Goal: Task Accomplishment & Management: Use online tool/utility

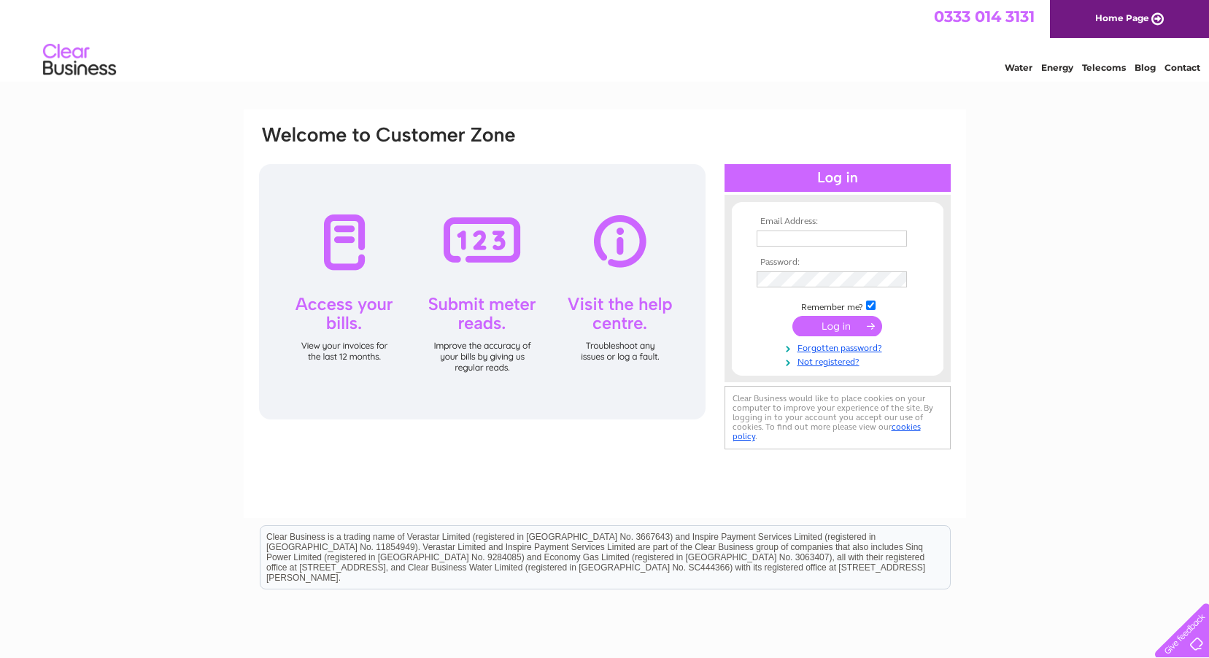
type input "info@burntashceilings.co.uk"
click at [836, 324] on input "submit" at bounding box center [837, 326] width 90 height 20
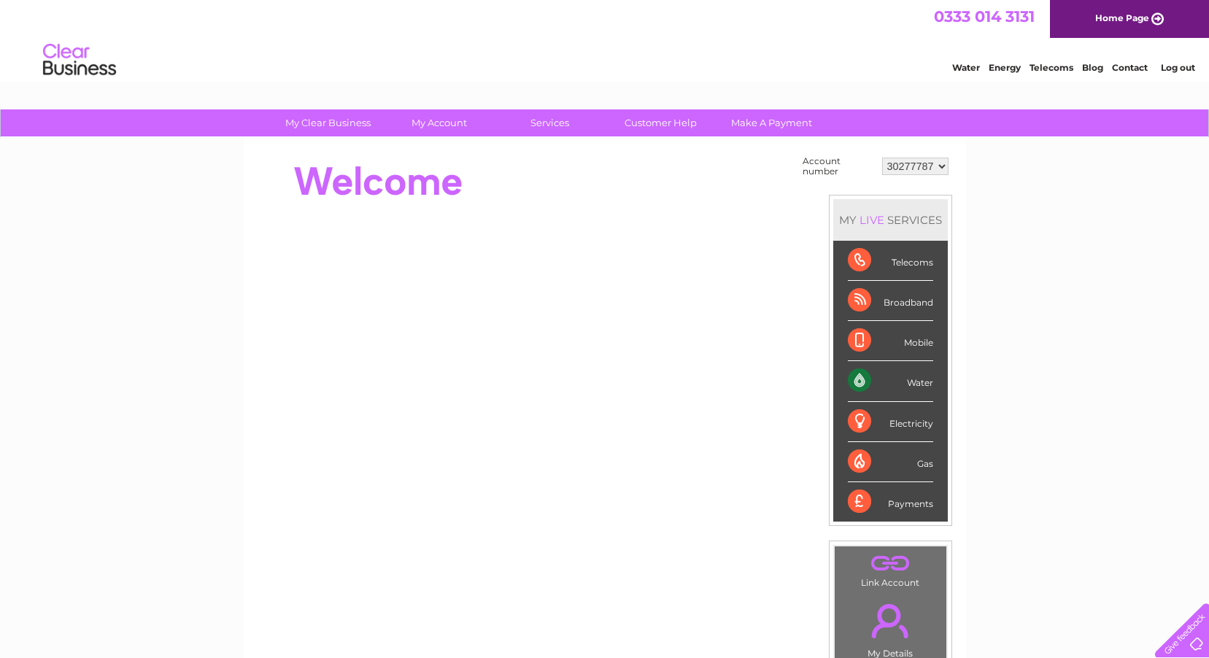
click at [962, 69] on link "Water" at bounding box center [966, 67] width 28 height 11
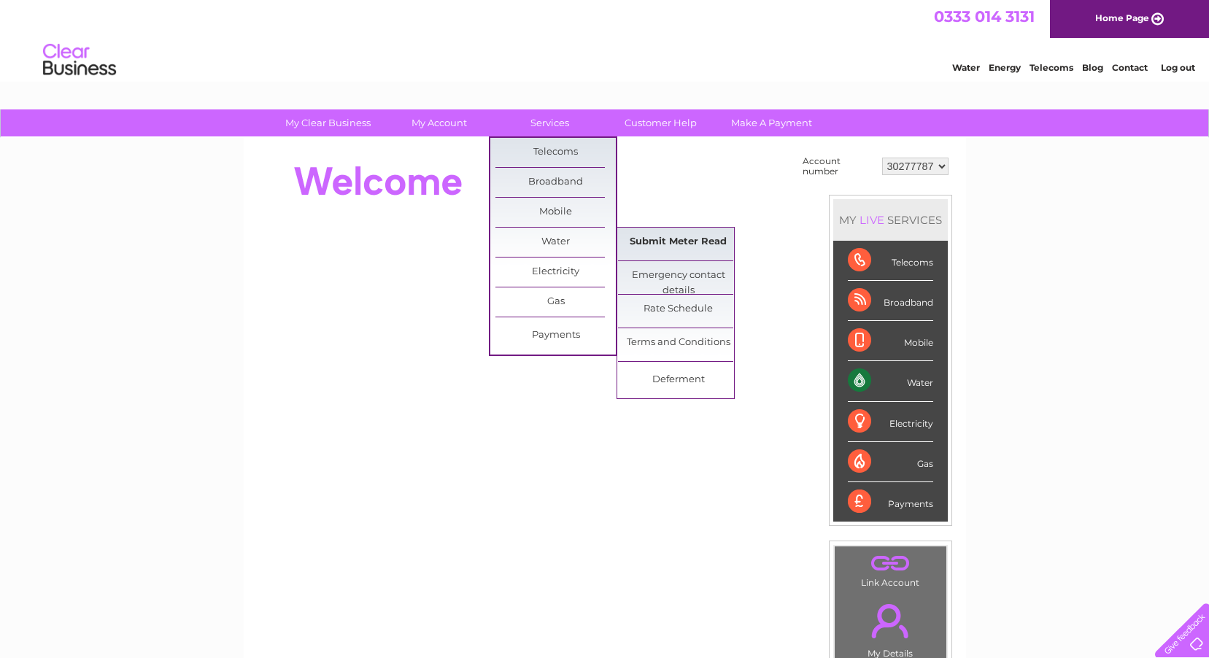
click at [661, 244] on link "Submit Meter Read" at bounding box center [678, 242] width 120 height 29
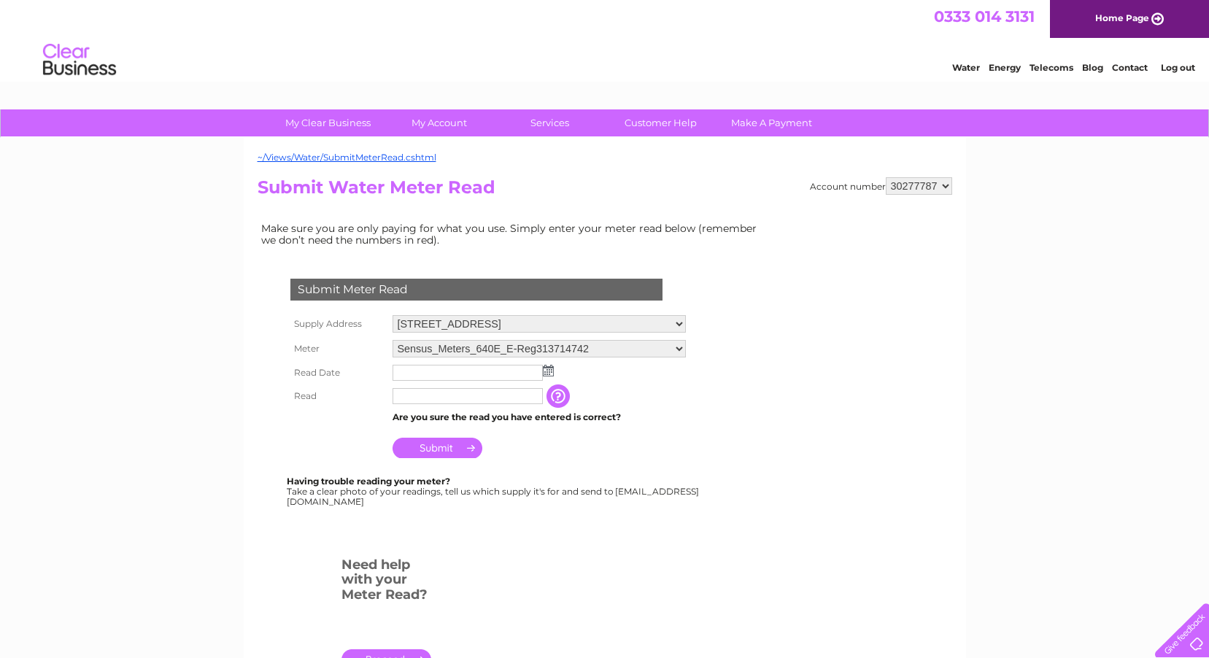
click at [549, 372] on img at bounding box center [548, 371] width 11 height 12
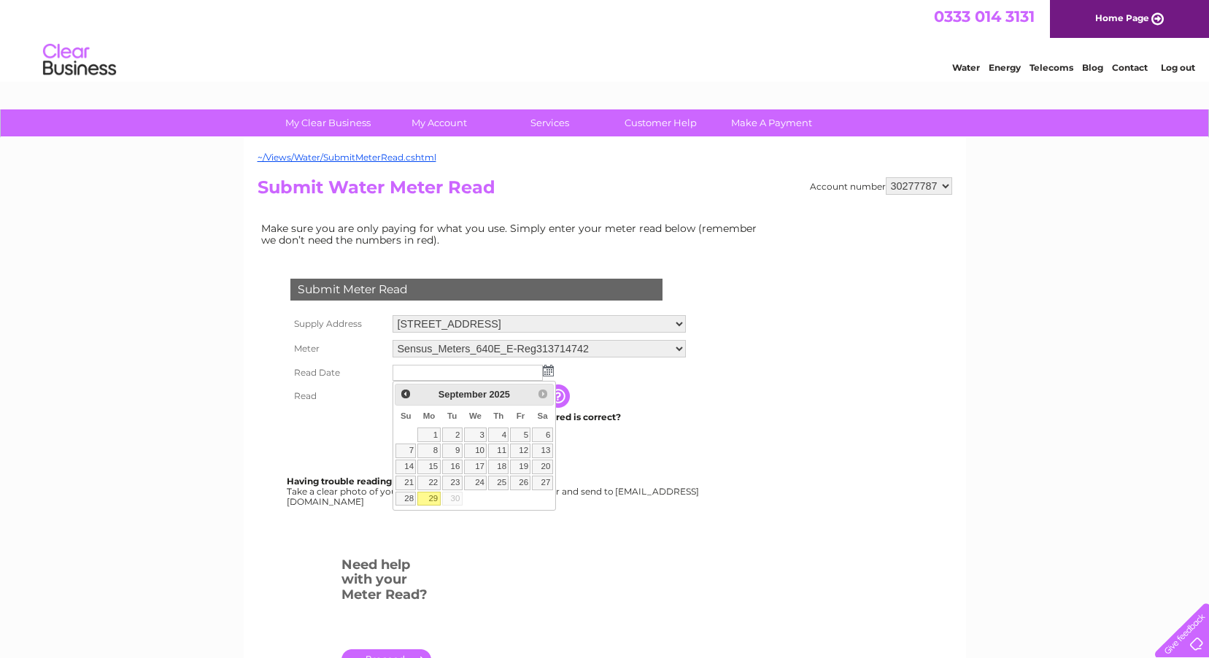
click at [433, 494] on link "29" at bounding box center [428, 499] width 23 height 15
type input "[DATE]"
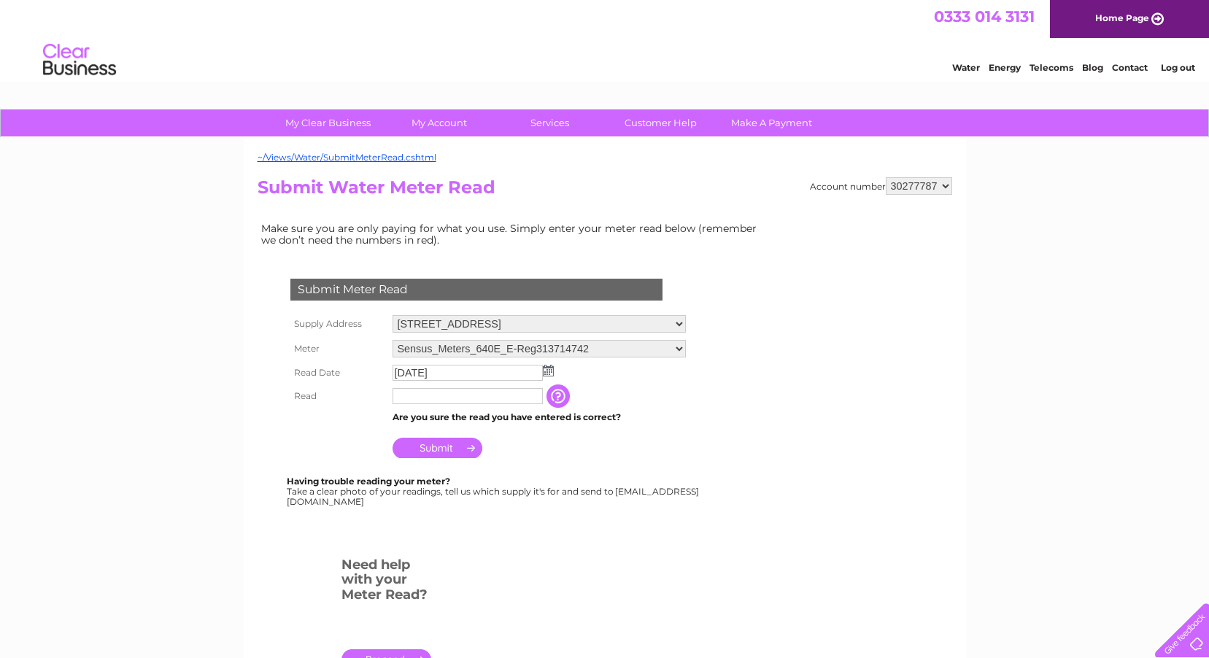
click at [410, 402] on input "text" at bounding box center [468, 396] width 150 height 16
click at [464, 445] on input "Submit" at bounding box center [438, 448] width 90 height 20
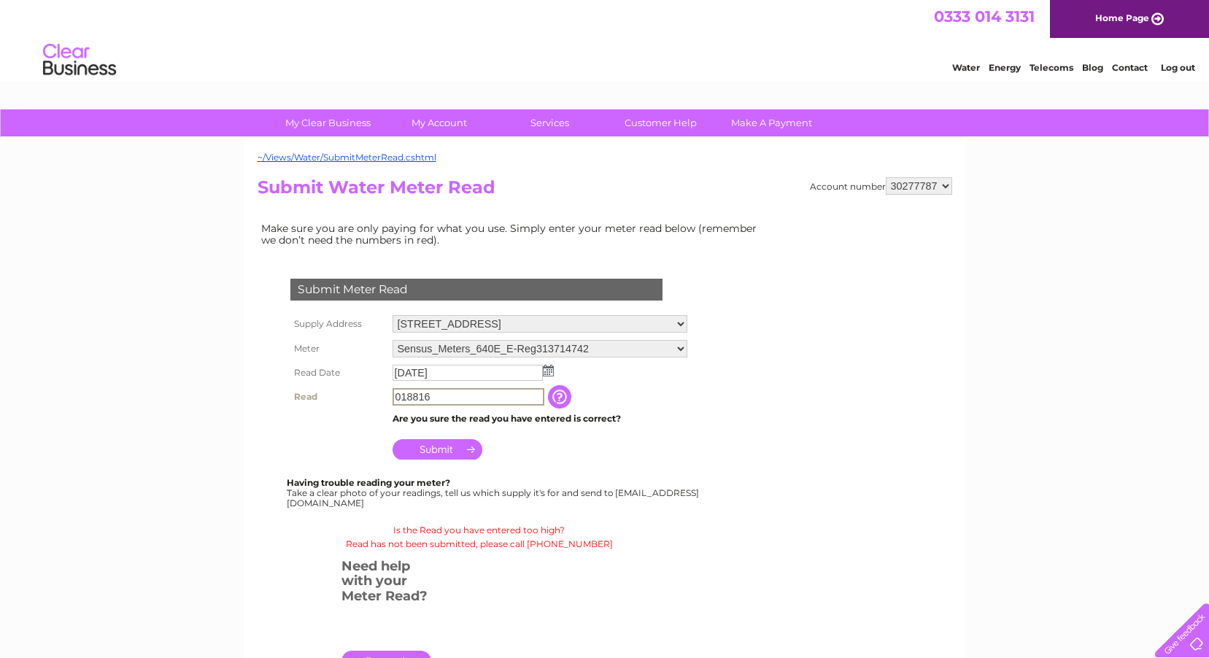
click at [453, 391] on input "018816" at bounding box center [469, 397] width 152 height 18
type input "0"
click at [457, 448] on input "Submit" at bounding box center [438, 448] width 90 height 20
click at [461, 385] on td "18816" at bounding box center [468, 396] width 158 height 23
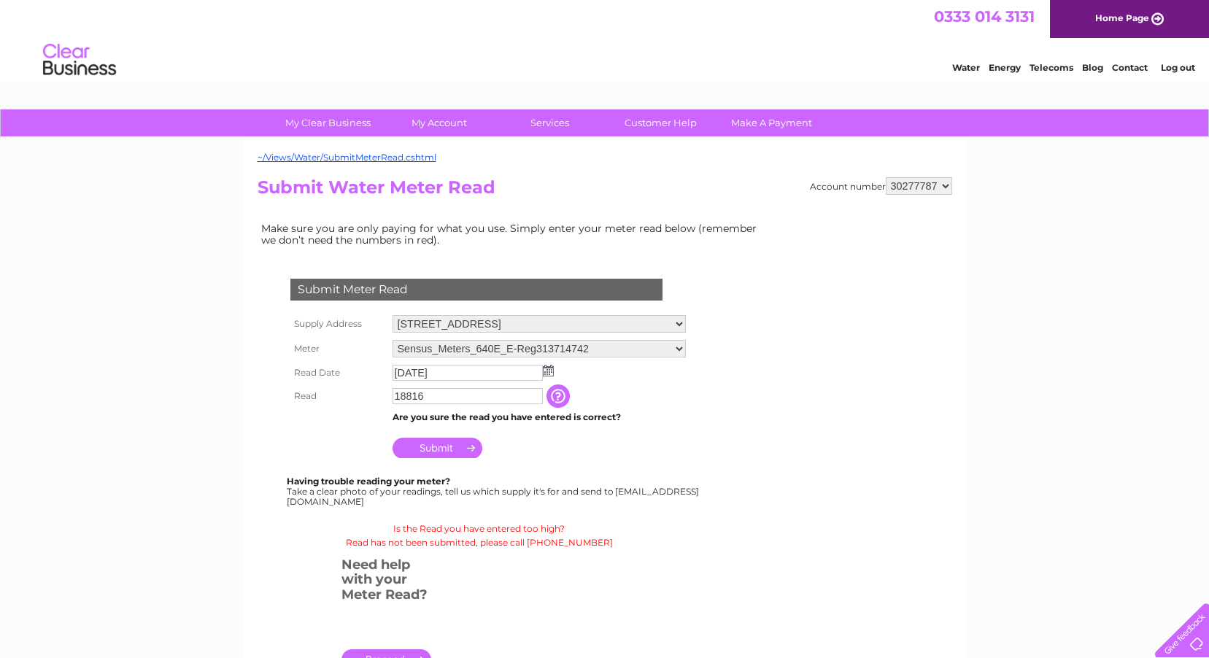
click at [455, 401] on input "18816" at bounding box center [468, 396] width 150 height 16
click at [560, 393] on input "button" at bounding box center [561, 396] width 26 height 23
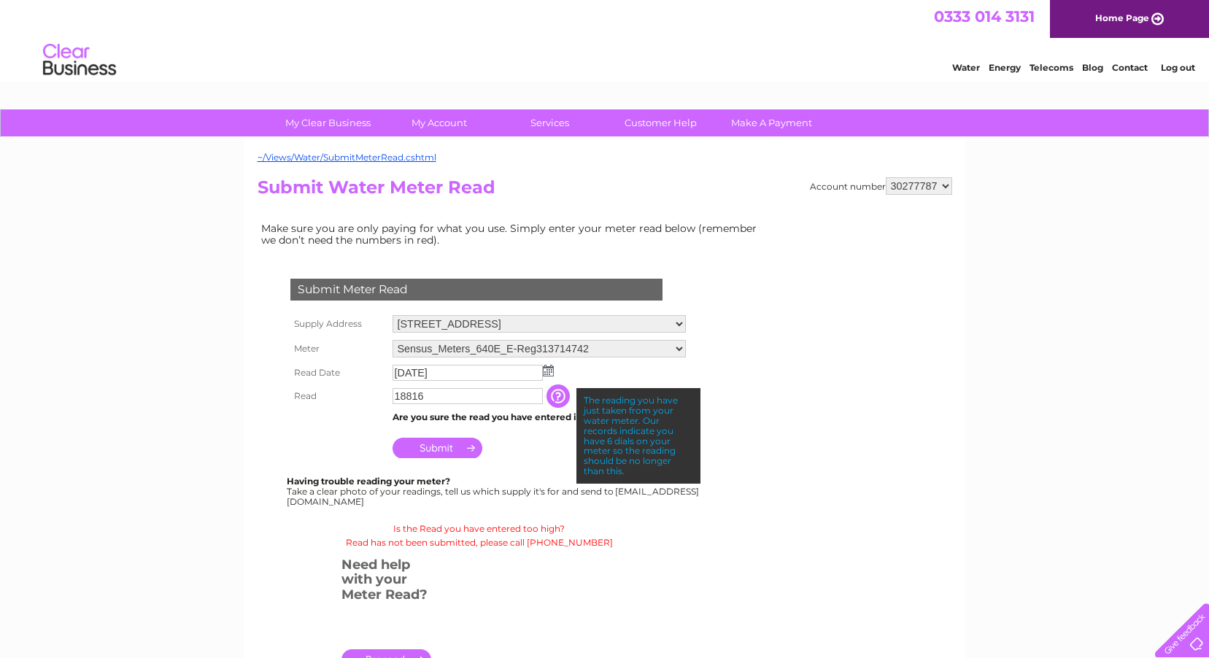
click at [441, 401] on input "18816" at bounding box center [468, 396] width 150 height 16
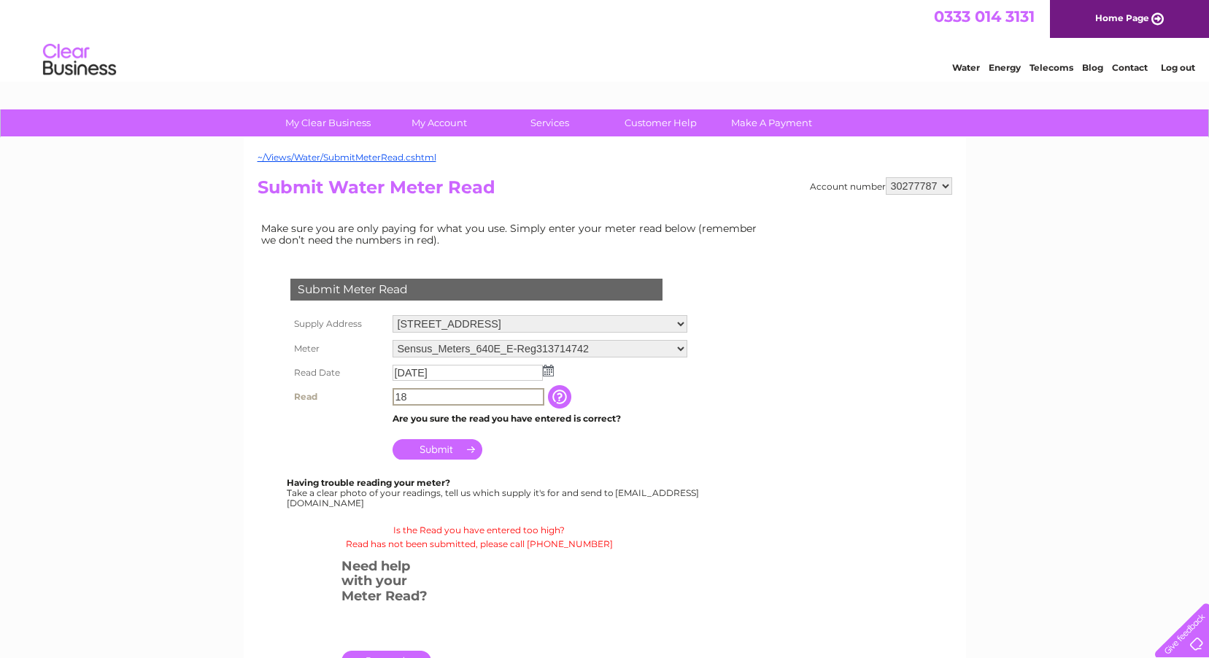
type input "1"
type input "018816"
click at [444, 450] on input "Submit" at bounding box center [438, 448] width 90 height 20
click at [679, 348] on select "Sensus_Meters_640E_E-Reg313714742 Sensus_Meters_640E_E-Reg313715158" at bounding box center [539, 349] width 293 height 18
select select "427634"
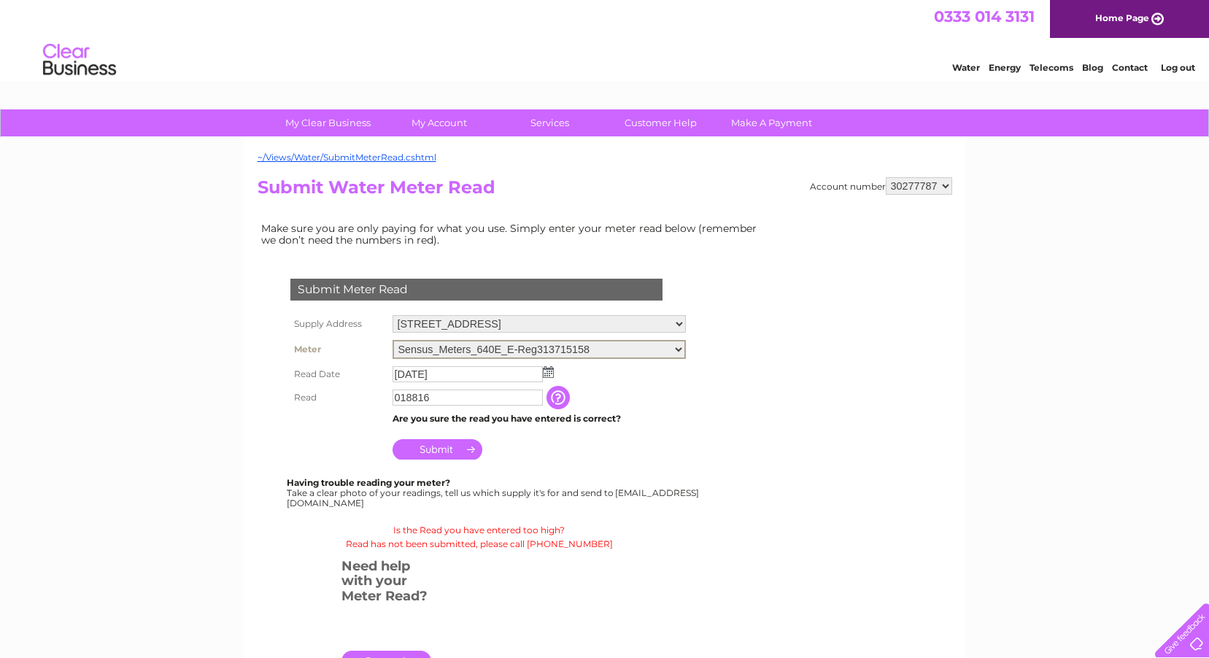
click at [393, 340] on select "Sensus_Meters_640E_E-Reg313714742 Sensus_Meters_640E_E-Reg313715158" at bounding box center [539, 349] width 293 height 19
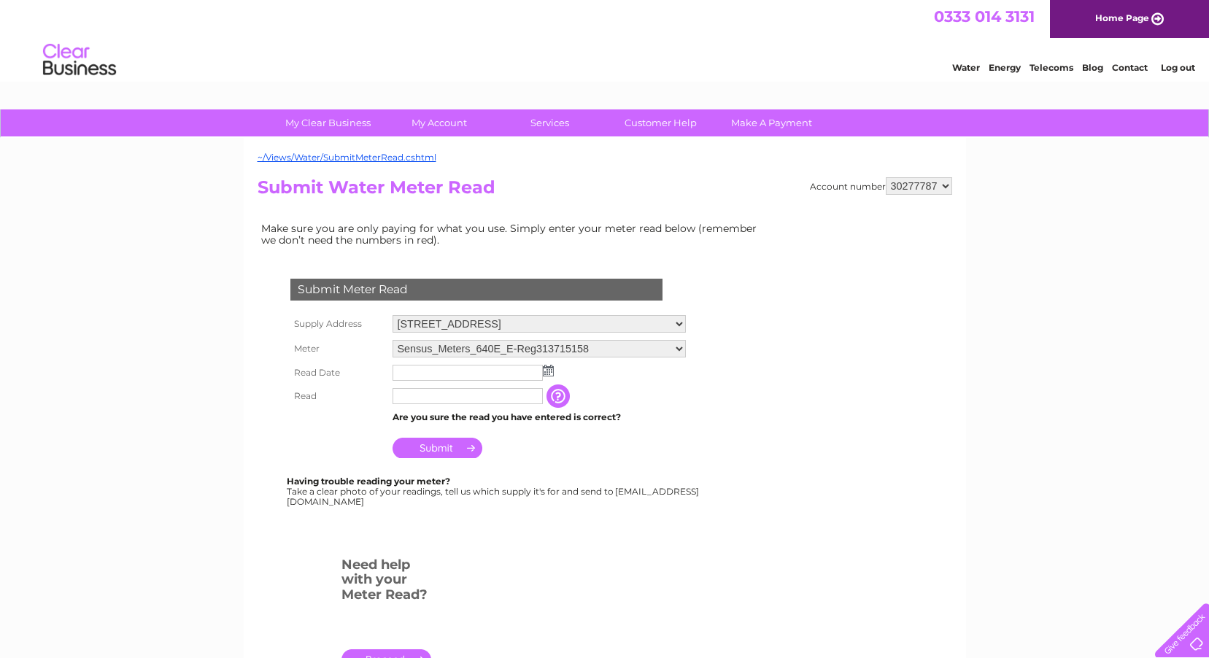
click at [547, 374] on img at bounding box center [548, 371] width 11 height 12
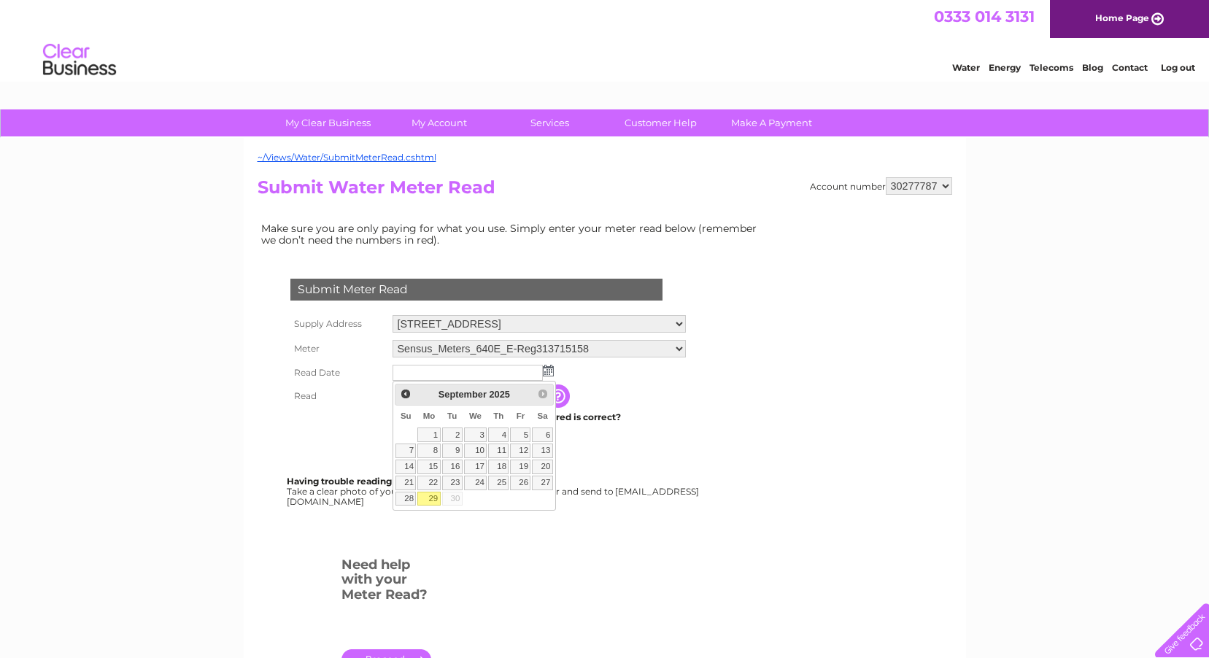
click at [437, 496] on link "29" at bounding box center [428, 499] width 23 height 15
type input "2025/09/29"
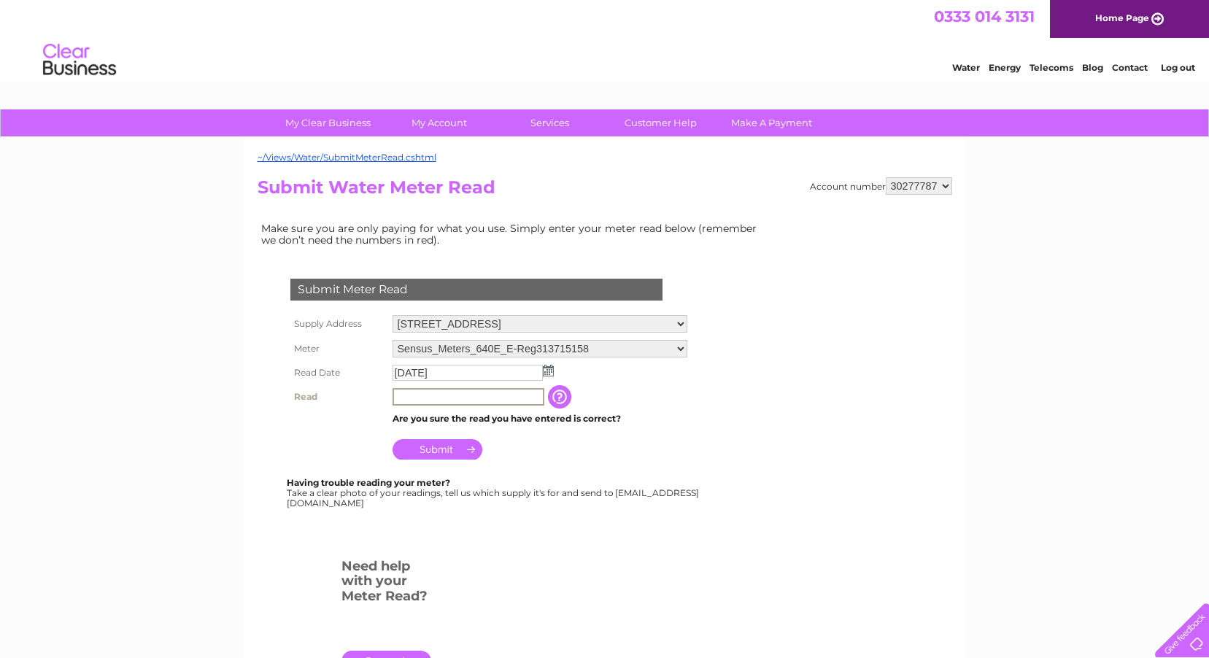
click at [425, 396] on input "text" at bounding box center [469, 397] width 152 height 18
type input "005667"
click at [436, 447] on input "Submit" at bounding box center [438, 448] width 90 height 20
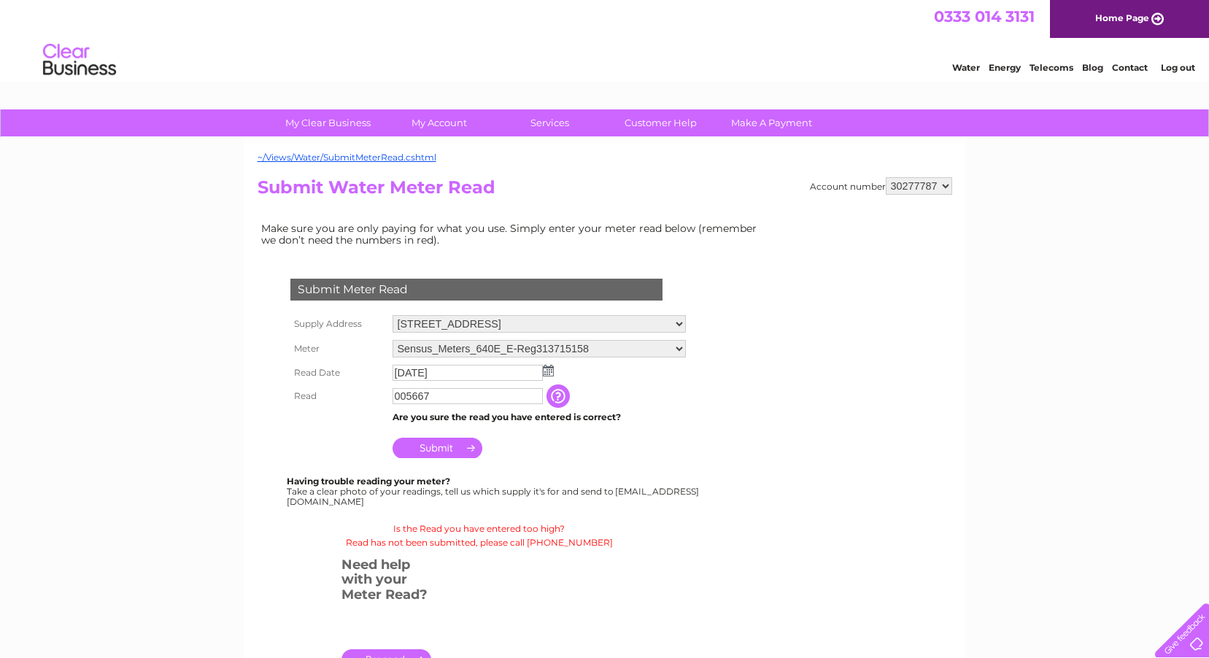
click at [436, 446] on input "Submit" at bounding box center [438, 448] width 90 height 20
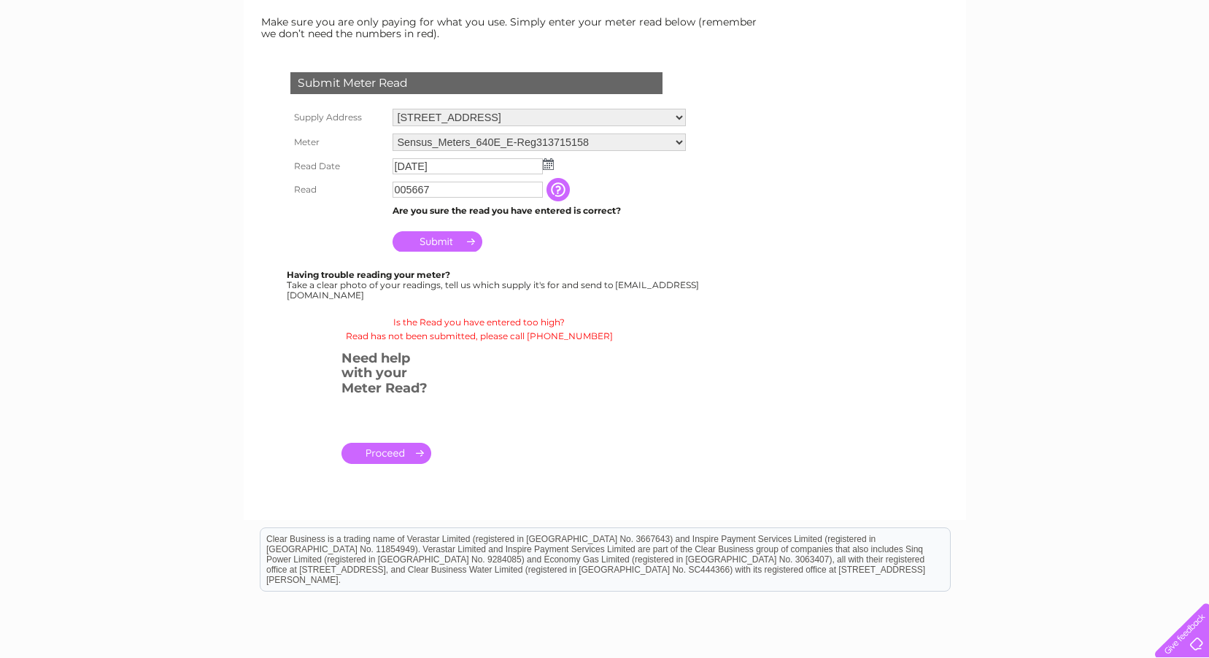
scroll to position [223, 0]
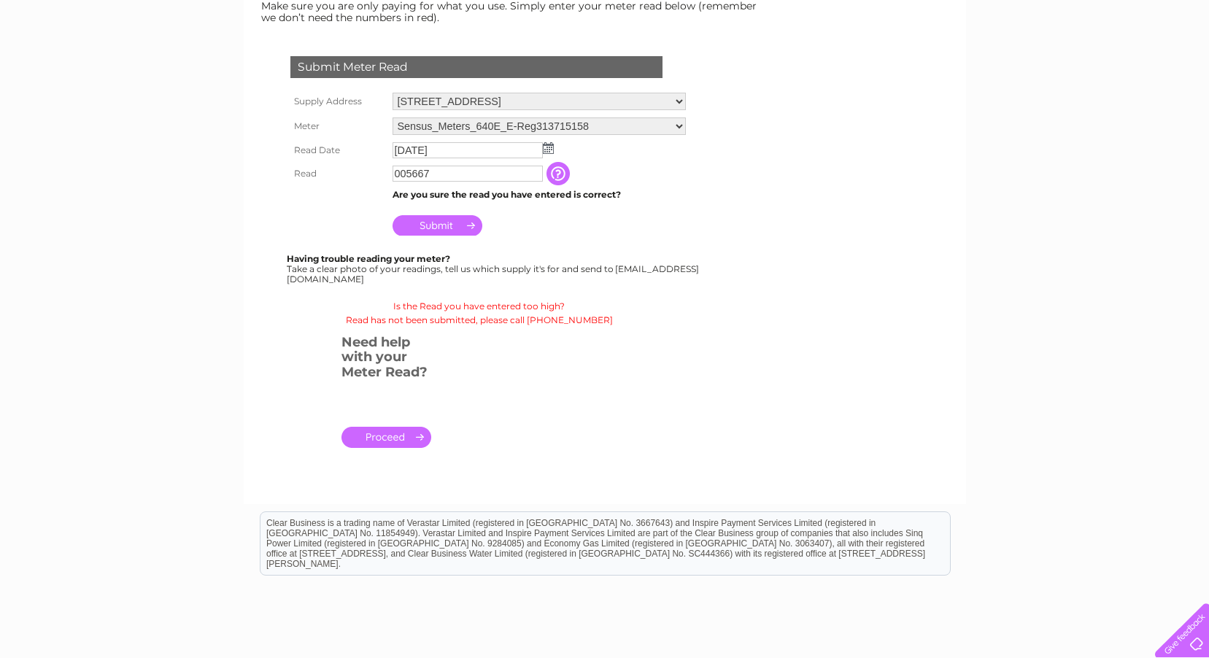
click at [385, 436] on link "." at bounding box center [387, 437] width 90 height 21
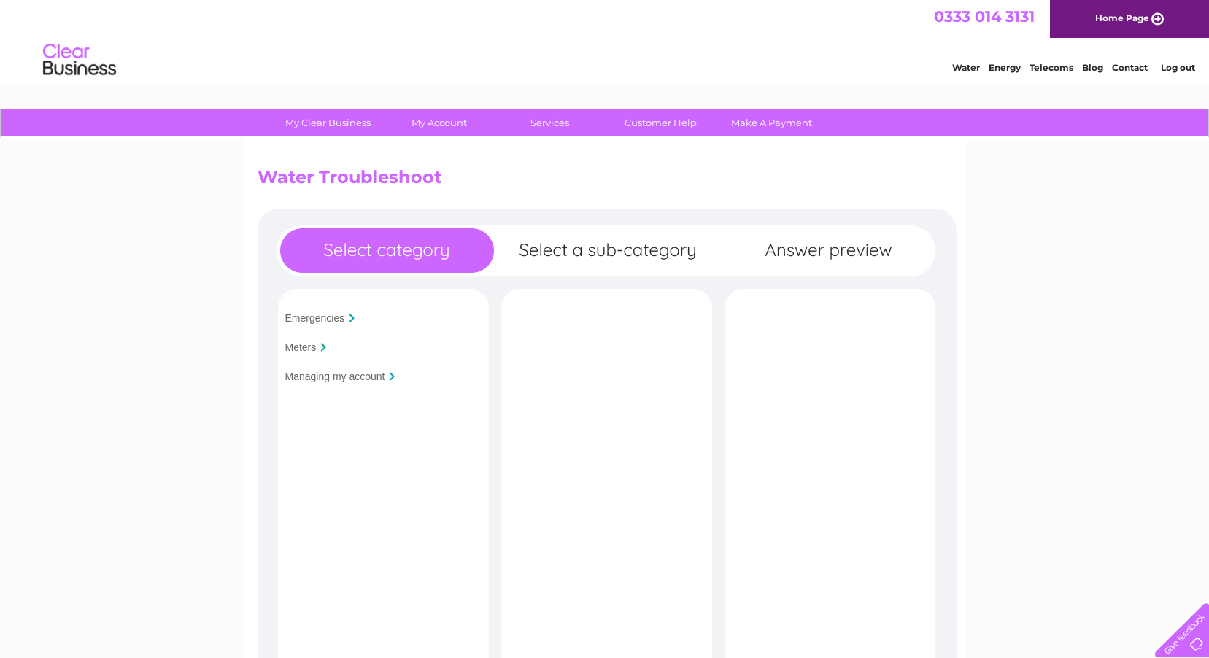
click at [302, 345] on input "Meters" at bounding box center [300, 348] width 31 height 12
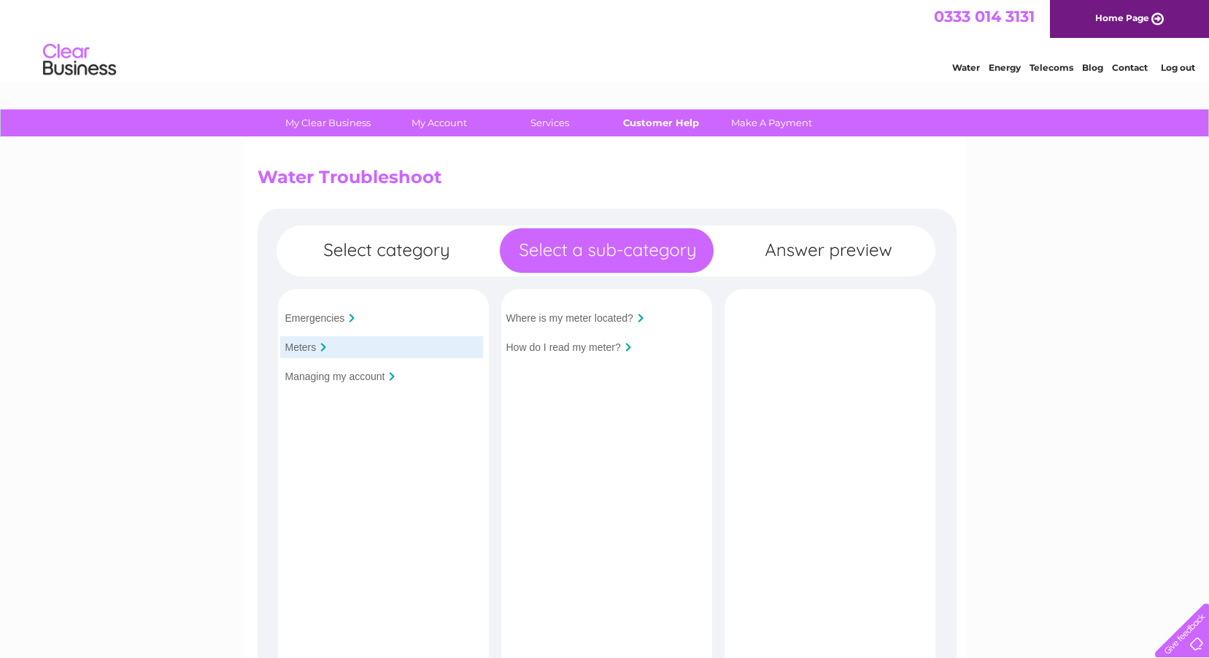
click at [665, 123] on link "Customer Help" at bounding box center [661, 122] width 120 height 27
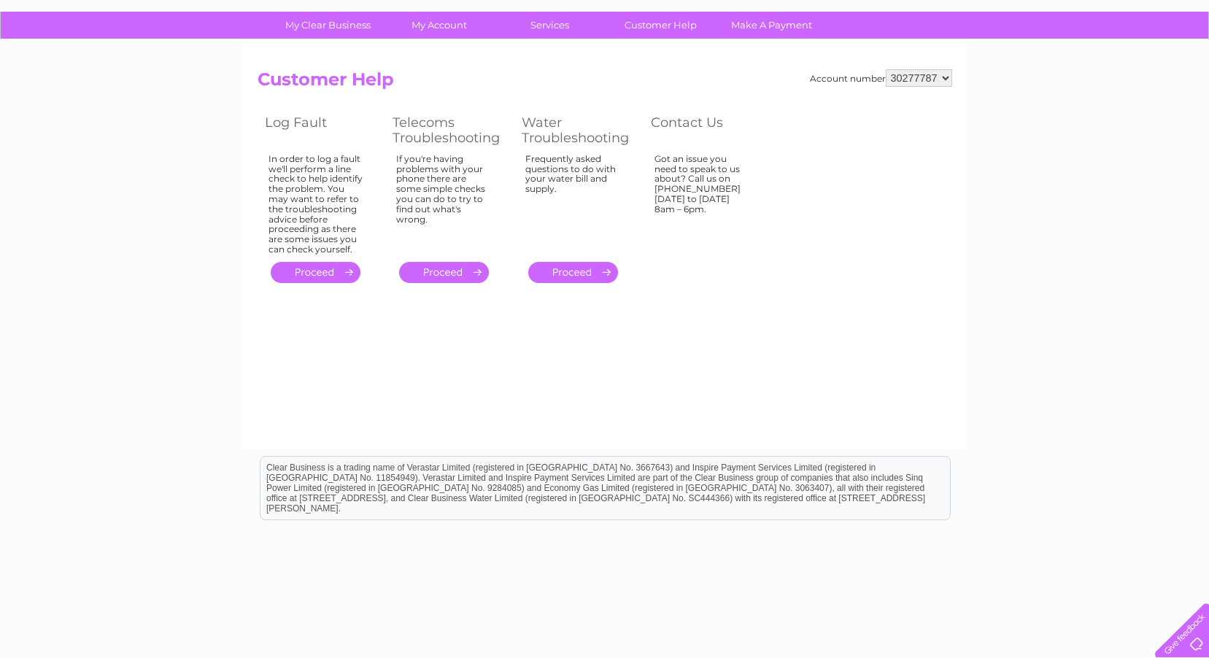
scroll to position [149, 0]
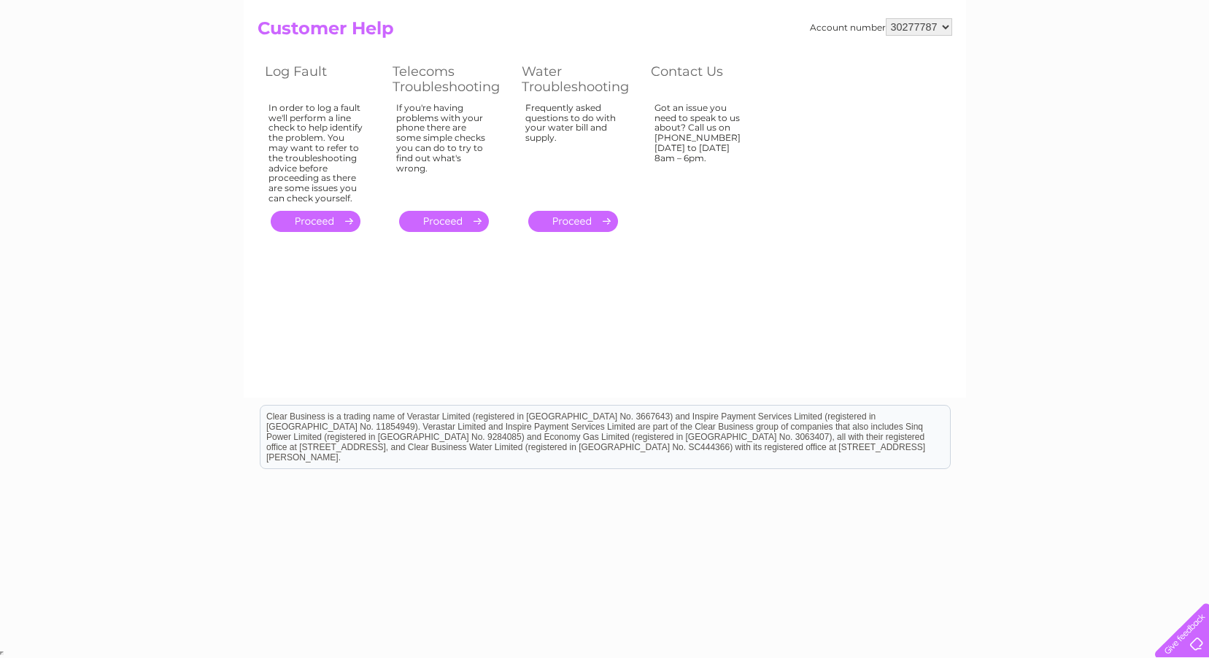
click at [1189, 639] on div at bounding box center [1179, 628] width 60 height 60
drag, startPoint x: 1206, startPoint y: 197, endPoint x: 1159, endPoint y: 39, distance: 165.3
click at [1159, 39] on div "My Clear Business Login Details My Details My Preferences Link Account My Accou…" at bounding box center [604, 304] width 1209 height 687
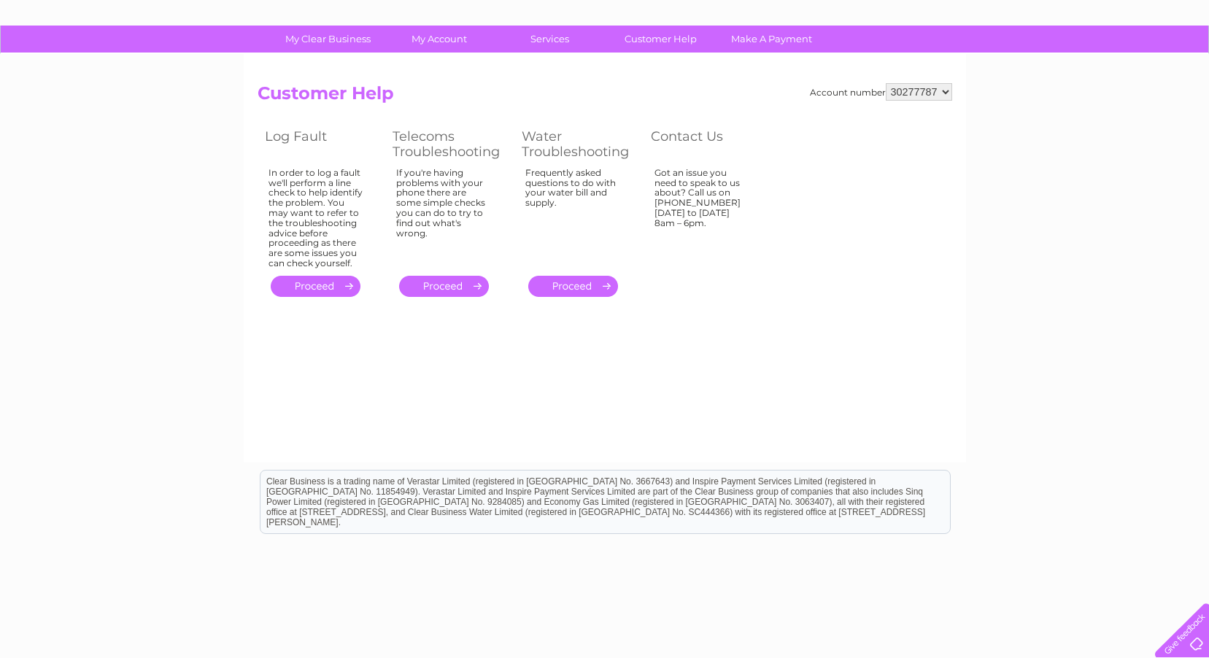
scroll to position [0, 0]
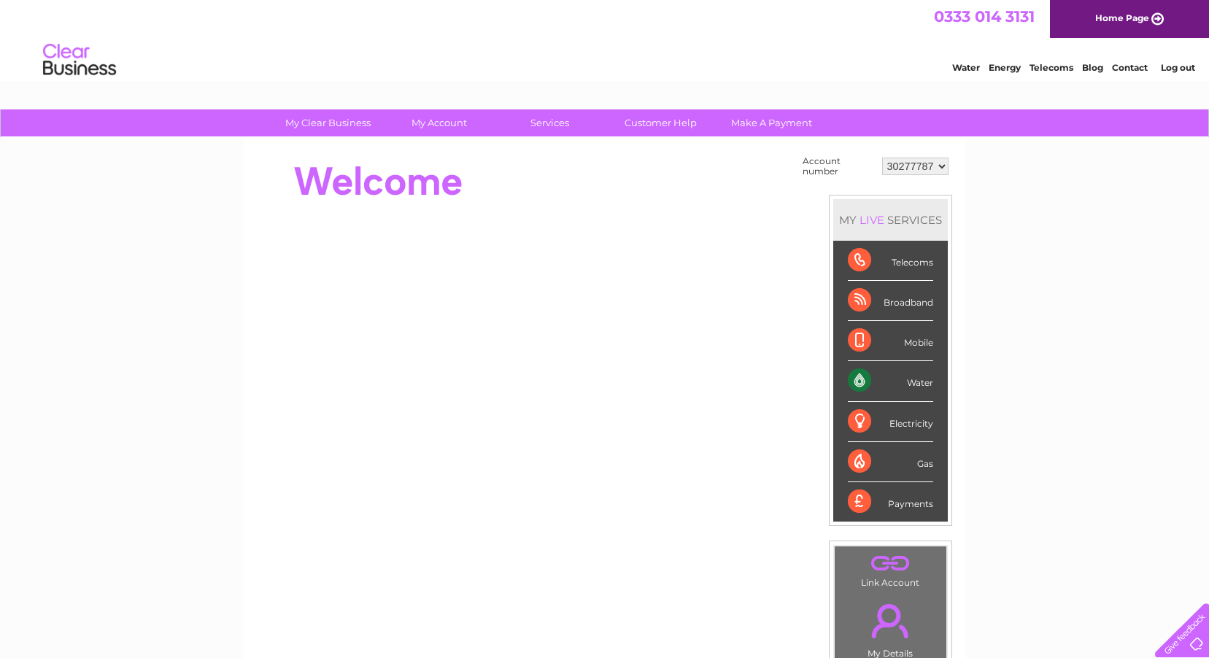
click at [907, 388] on div "Water" at bounding box center [890, 381] width 85 height 40
click at [865, 385] on div "Water" at bounding box center [890, 381] width 85 height 40
click at [924, 387] on div "Water" at bounding box center [890, 381] width 85 height 40
click at [915, 383] on div "Water" at bounding box center [890, 381] width 85 height 40
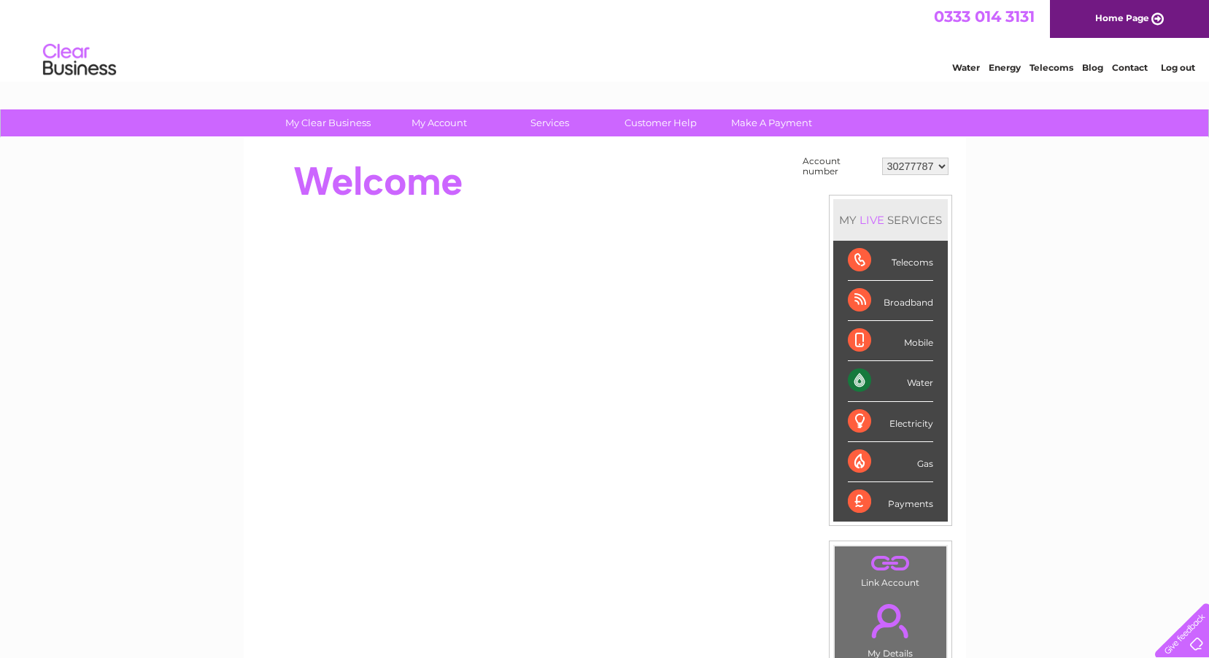
click at [855, 380] on div "Water" at bounding box center [890, 381] width 85 height 40
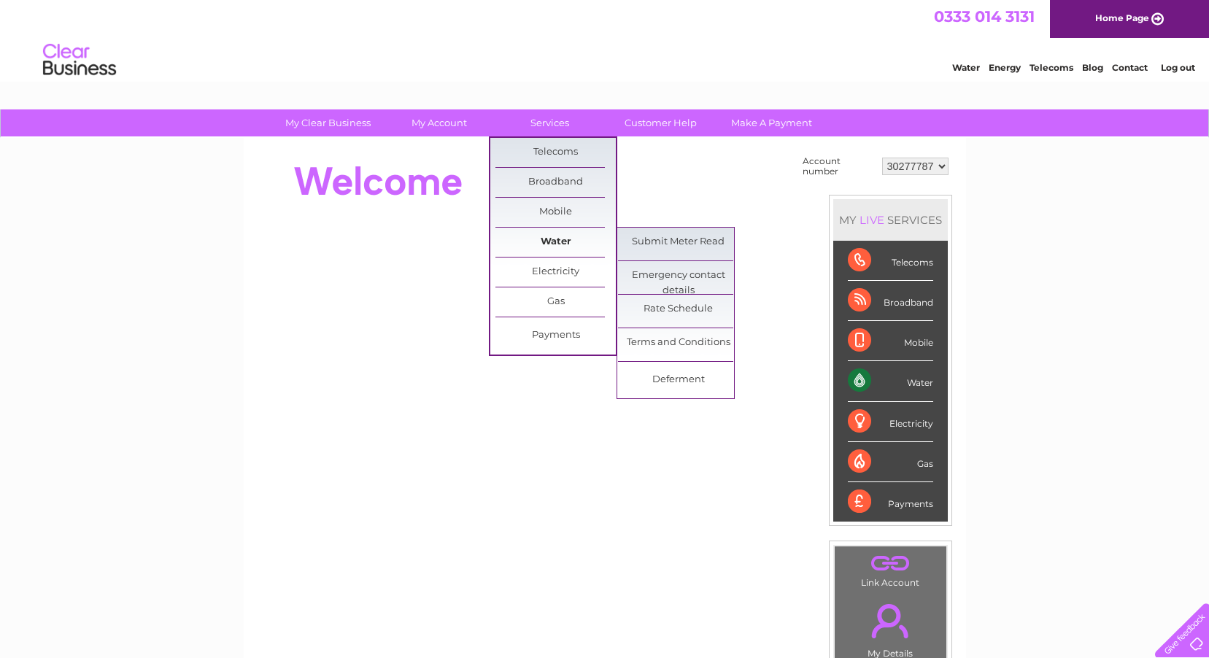
click at [548, 239] on link "Water" at bounding box center [555, 242] width 120 height 29
click at [657, 241] on link "Submit Meter Read" at bounding box center [678, 242] width 120 height 29
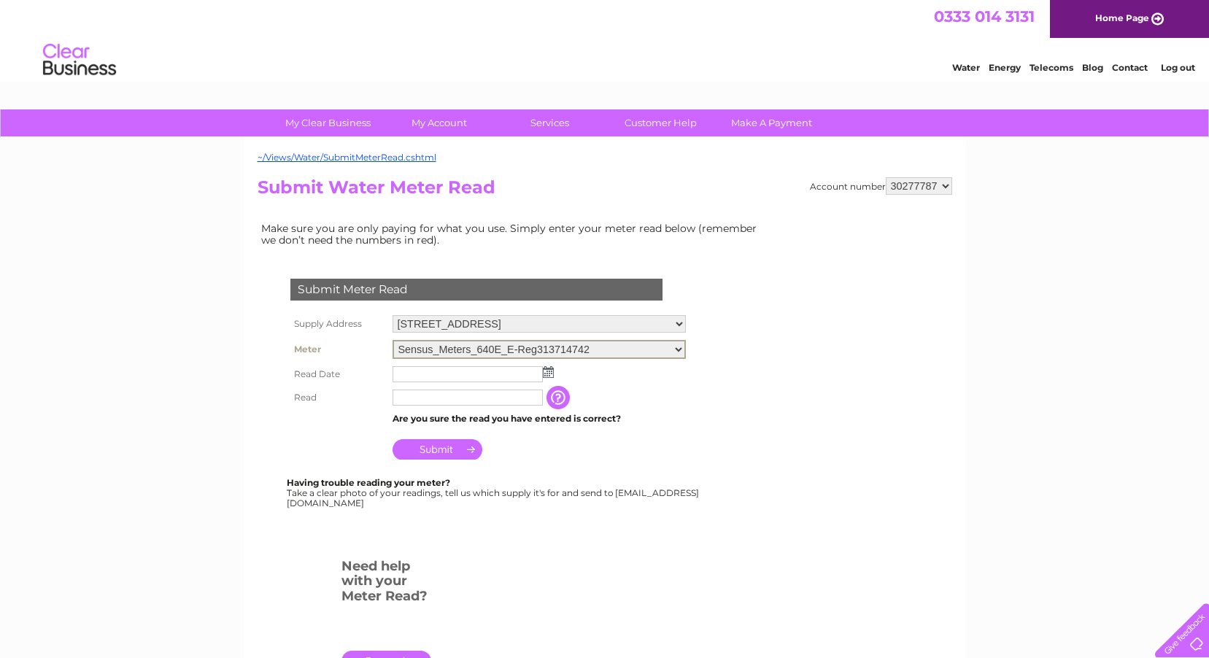
click at [678, 347] on select "Sensus_Meters_640E_E-Reg313714742 Sensus_Meters_640E_E-Reg313715158" at bounding box center [539, 349] width 293 height 19
